Goal: Task Accomplishment & Management: Use online tool/utility

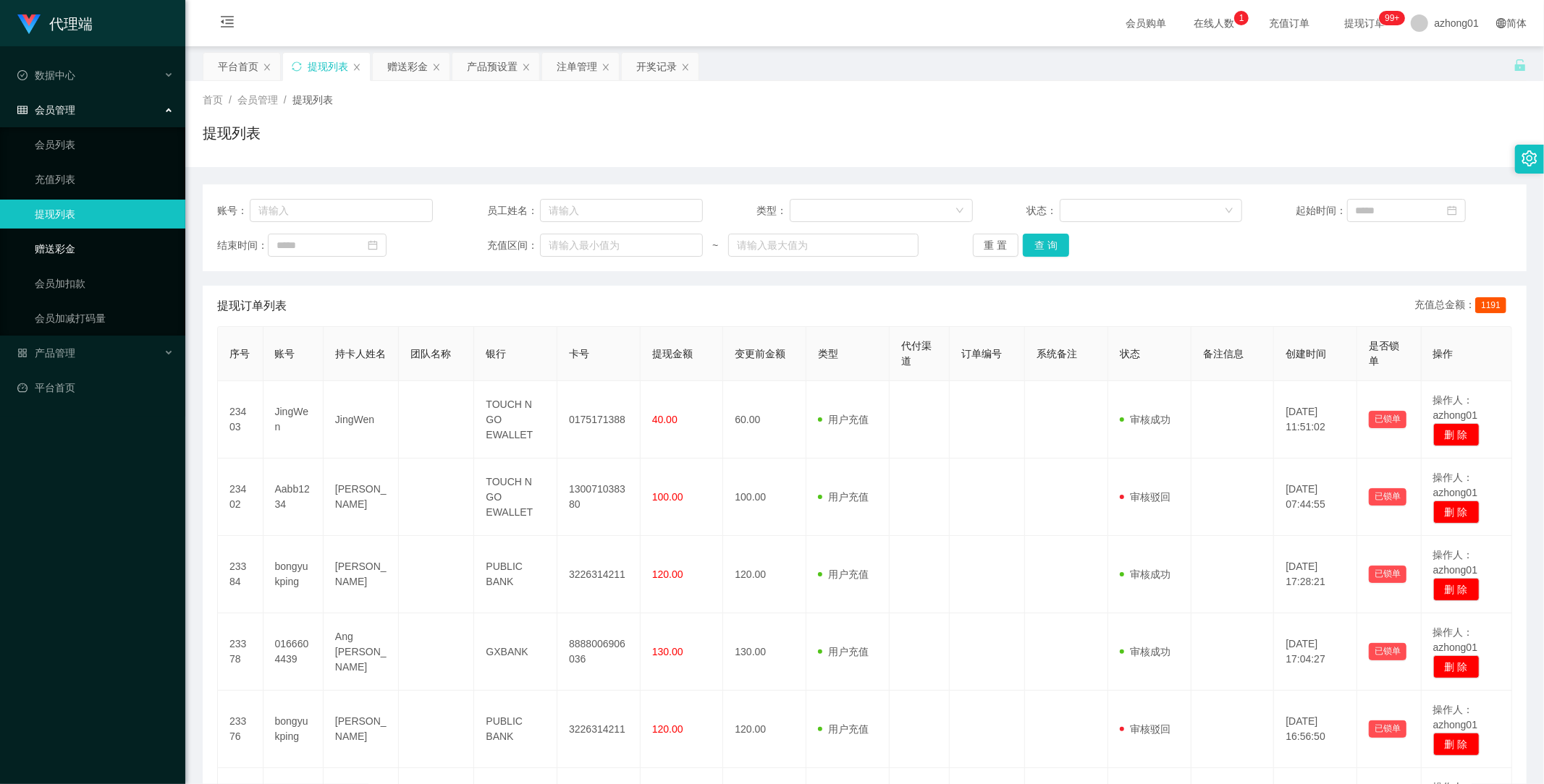
click at [51, 248] on link "赠送彩金" at bounding box center [105, 249] width 139 height 29
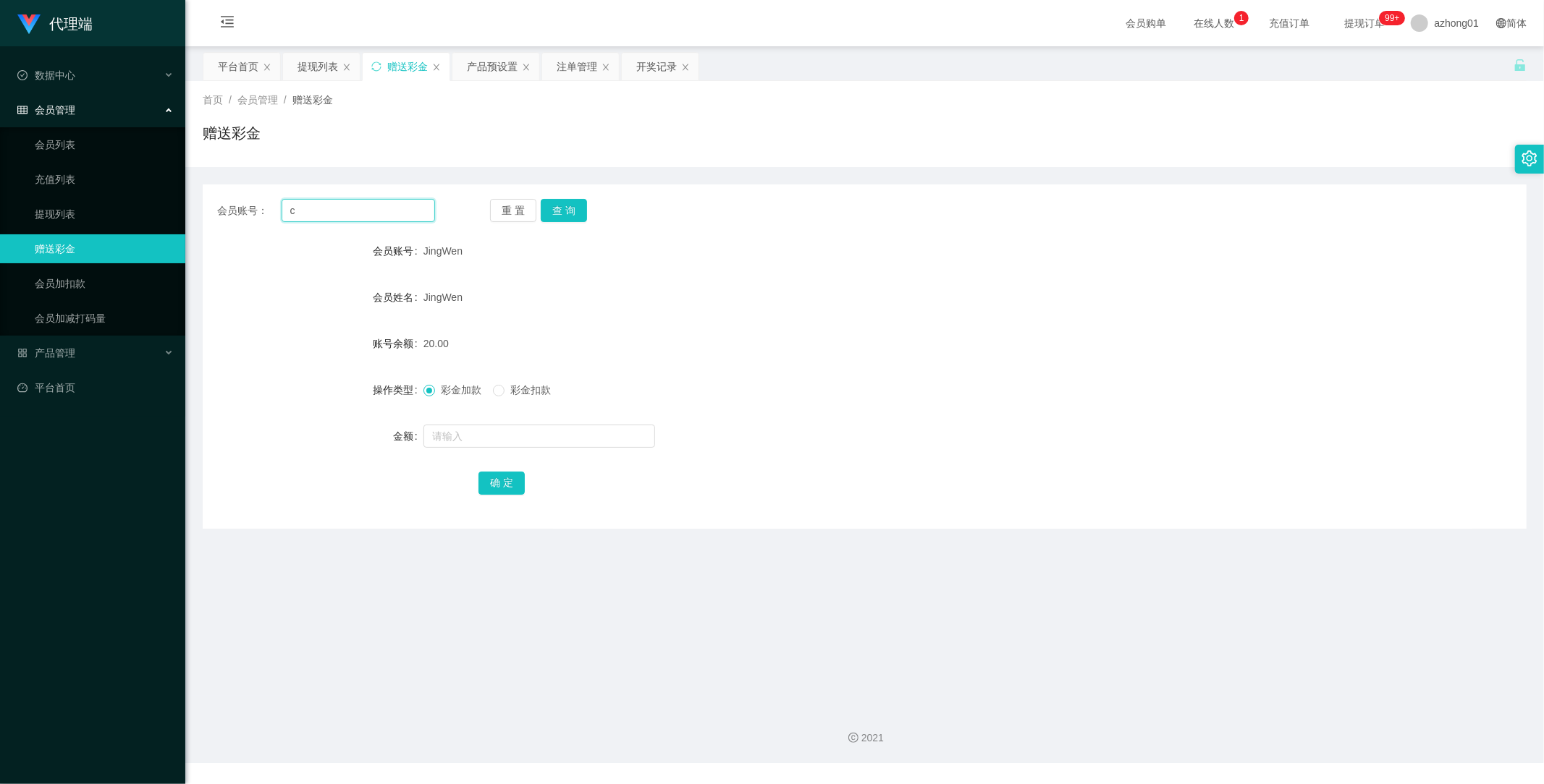
drag, startPoint x: 357, startPoint y: 216, endPoint x: 239, endPoint y: 212, distance: 118.1
click at [221, 212] on div "会员账号： c" at bounding box center [326, 210] width 218 height 23
paste input "0149770121"
click at [566, 206] on button "查 询" at bounding box center [564, 210] width 46 height 23
drag, startPoint x: 291, startPoint y: 213, endPoint x: 141, endPoint y: 215, distance: 150.0
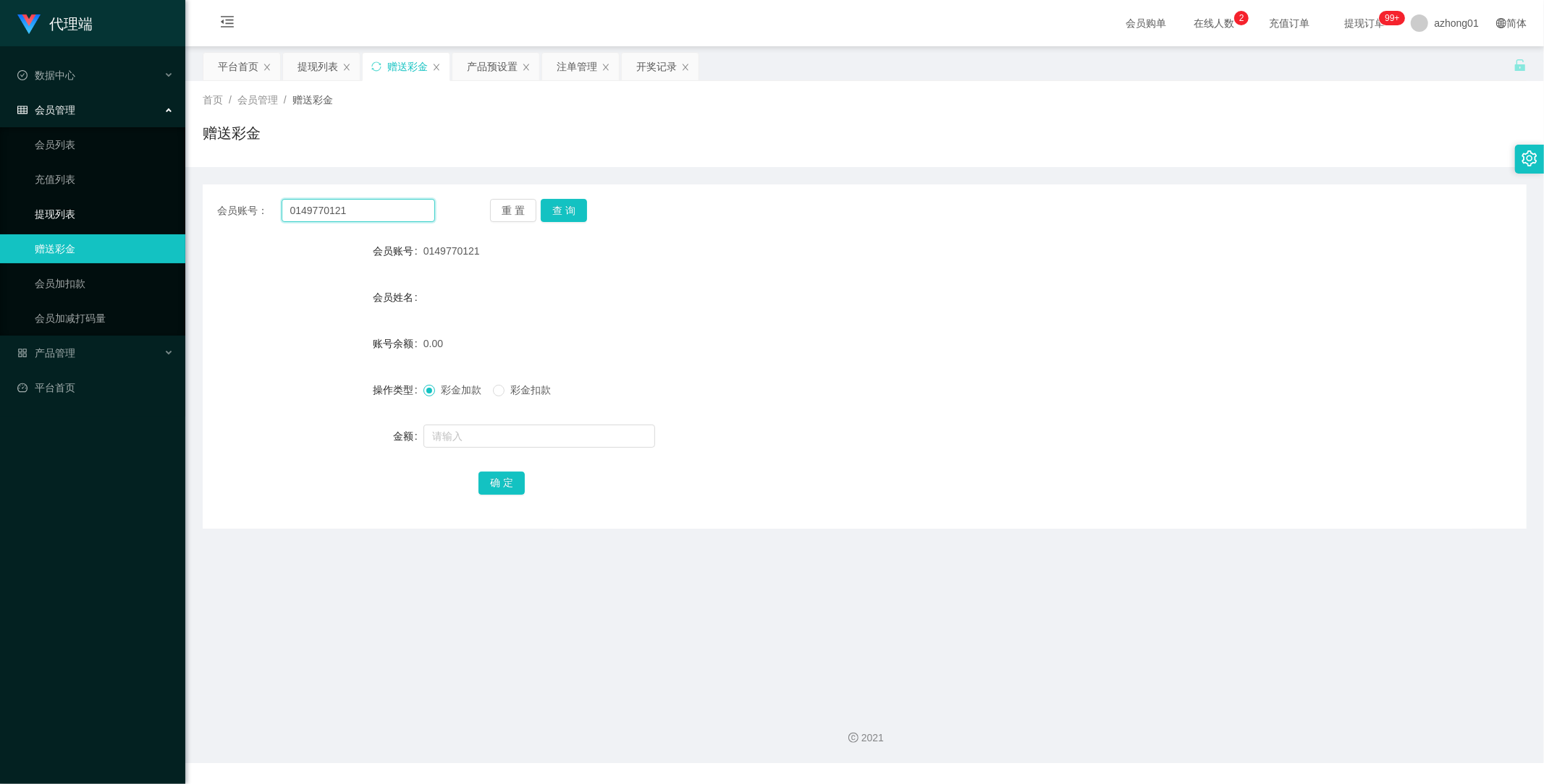
click at [147, 215] on section "代理端 数据中心 会员管理 会员列表 充值列表 提现列表 赠送彩金 会员加扣款 会员加减打码量 产品管理 开奖记录 注单管理 产品列表 即时注单 产品预设置 …" at bounding box center [772, 381] width 1544 height 763
paste input "text"
type input "0149770121"
click at [565, 206] on button "查 询" at bounding box center [564, 210] width 46 height 23
click at [496, 439] on input "text" at bounding box center [539, 436] width 231 height 23
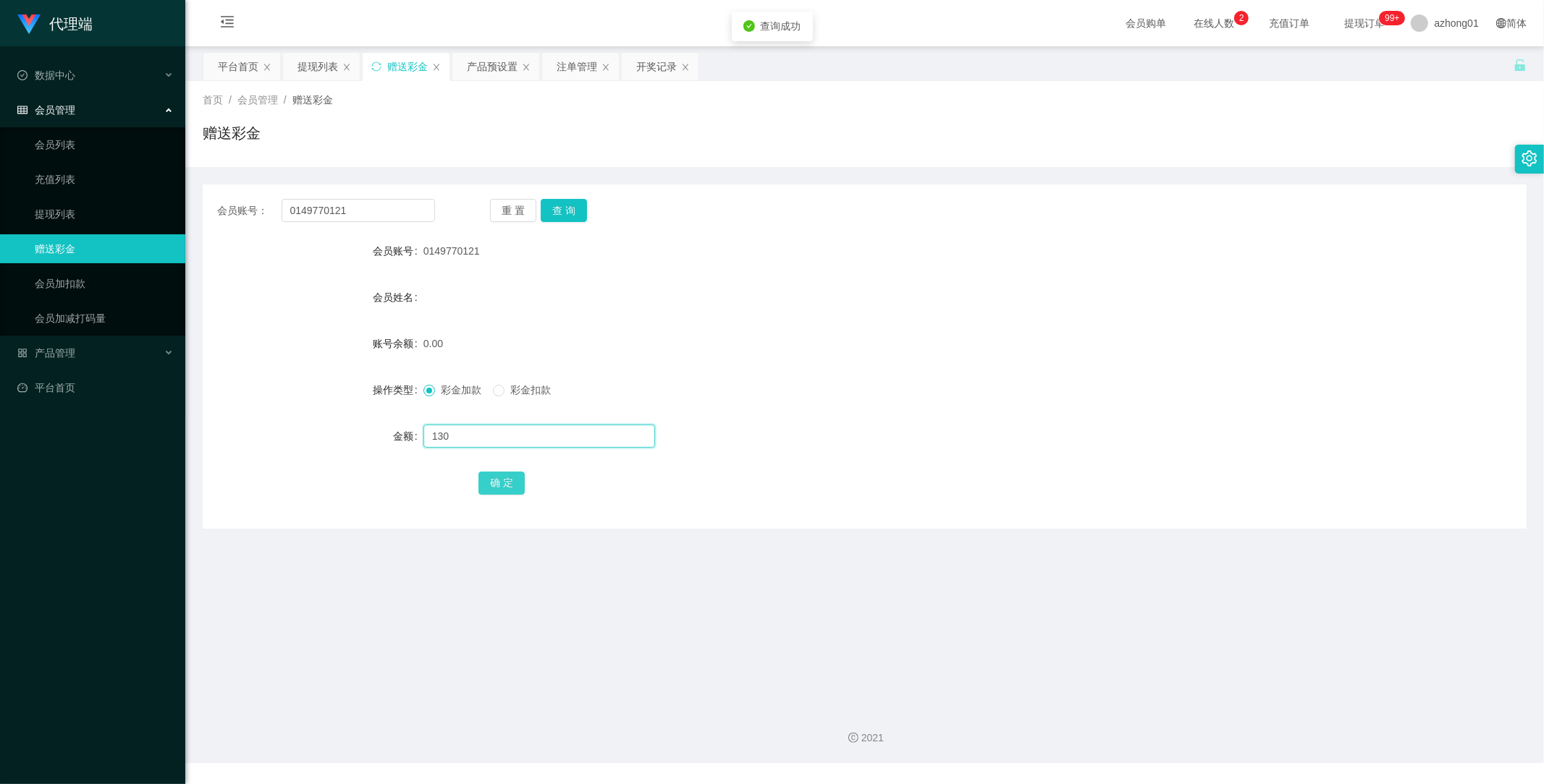
type input "130"
click at [502, 479] on button "确 定" at bounding box center [502, 482] width 46 height 23
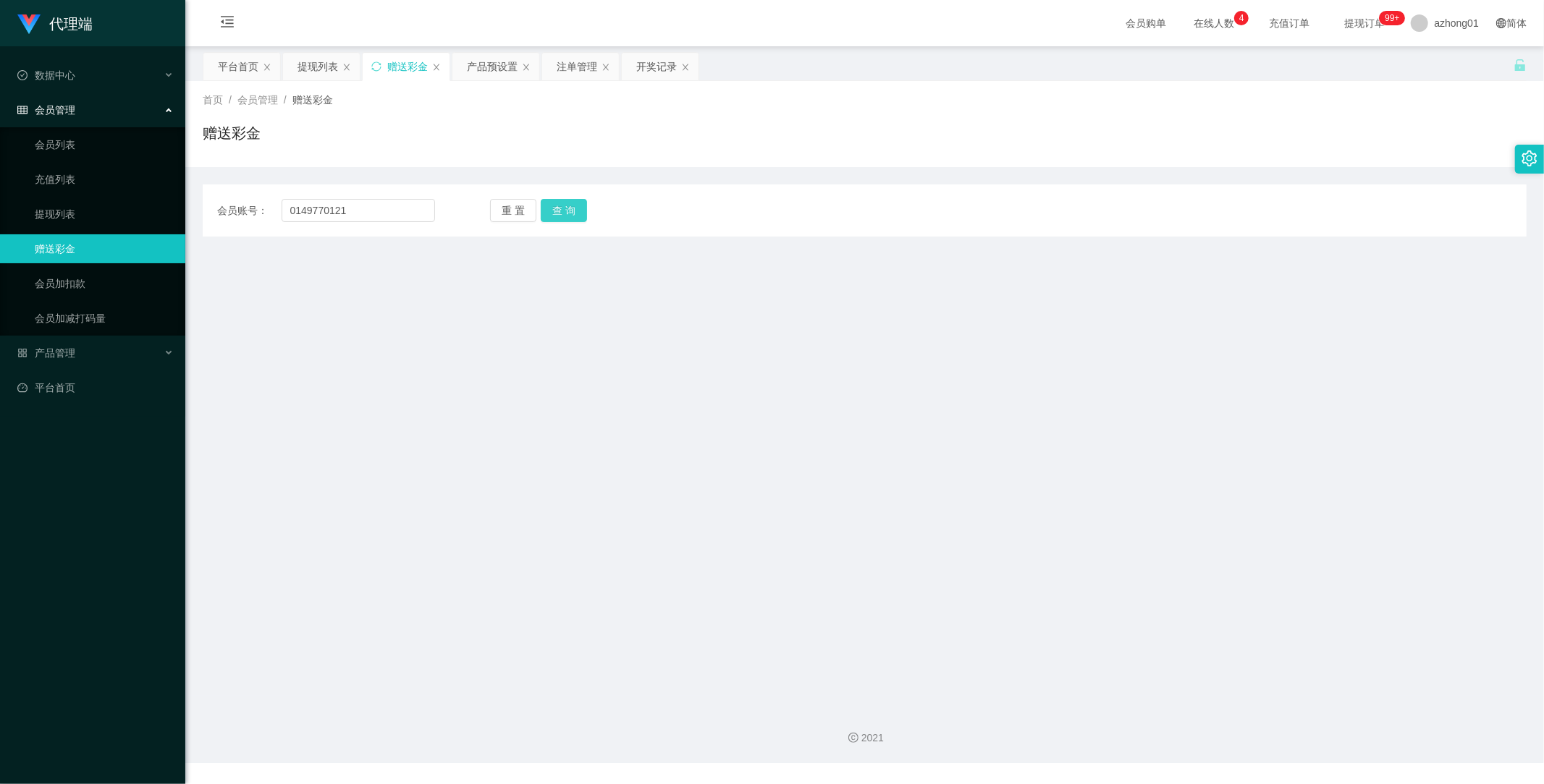
type input "0149770121"
click at [564, 208] on button "查 询" at bounding box center [564, 210] width 46 height 23
